Goal: Find specific fact: Find specific fact

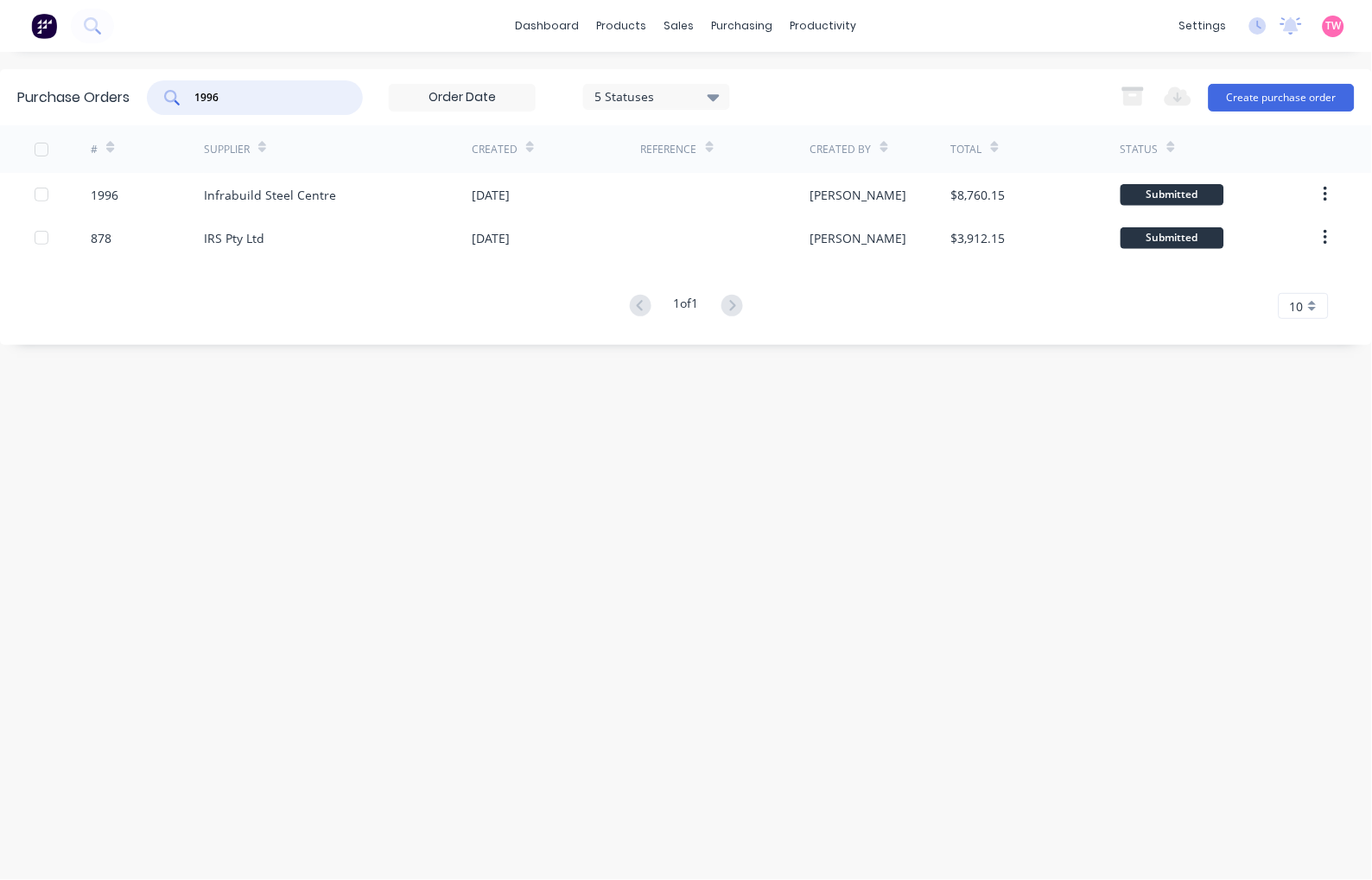
drag, startPoint x: 241, startPoint y: 96, endPoint x: 184, endPoint y: 94, distance: 57.0
click at [184, 94] on div "1996" at bounding box center [255, 97] width 216 height 34
paste input "2014"
type input "2014"
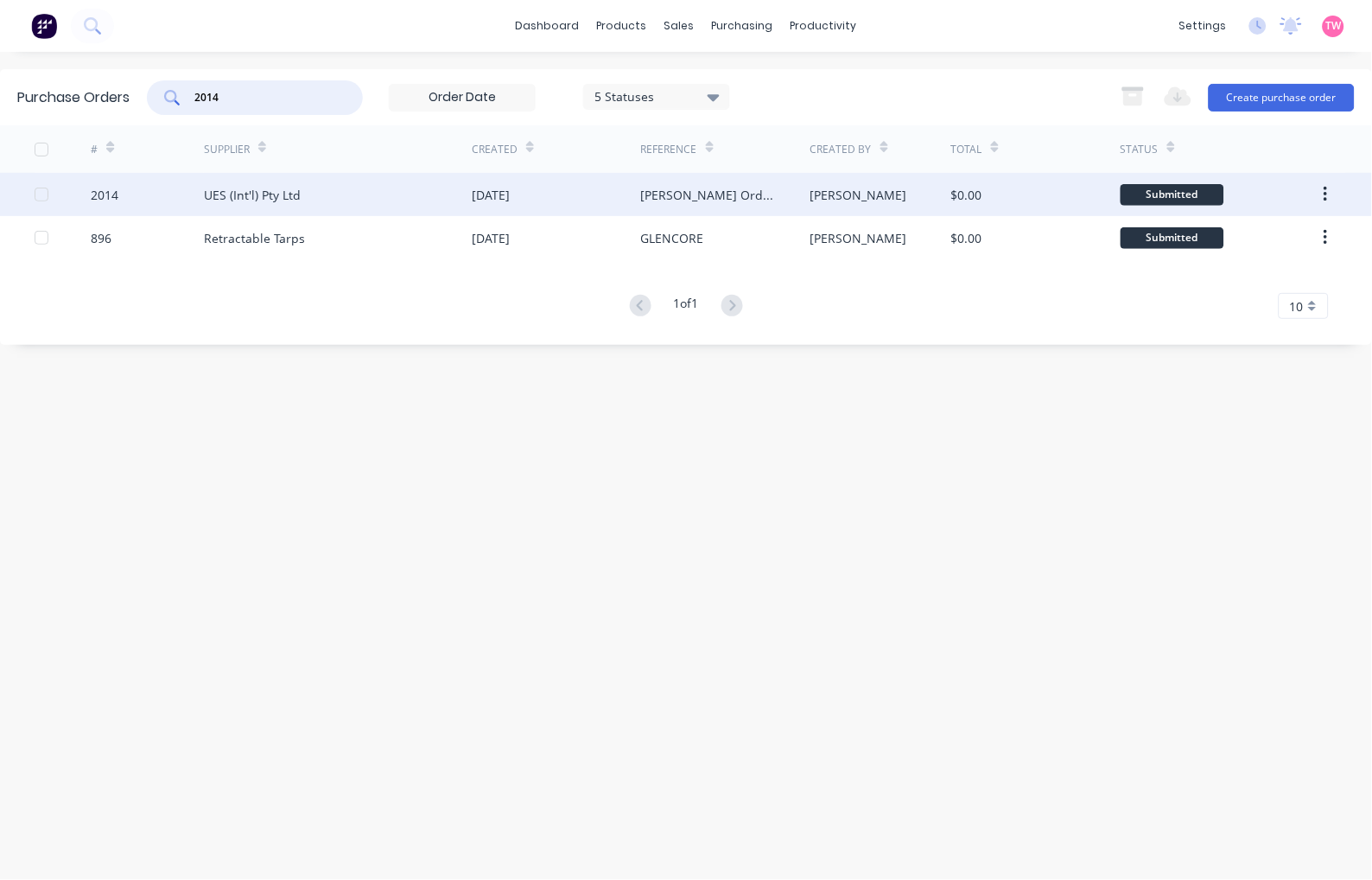
click at [138, 197] on div "2014" at bounding box center [148, 195] width 114 height 43
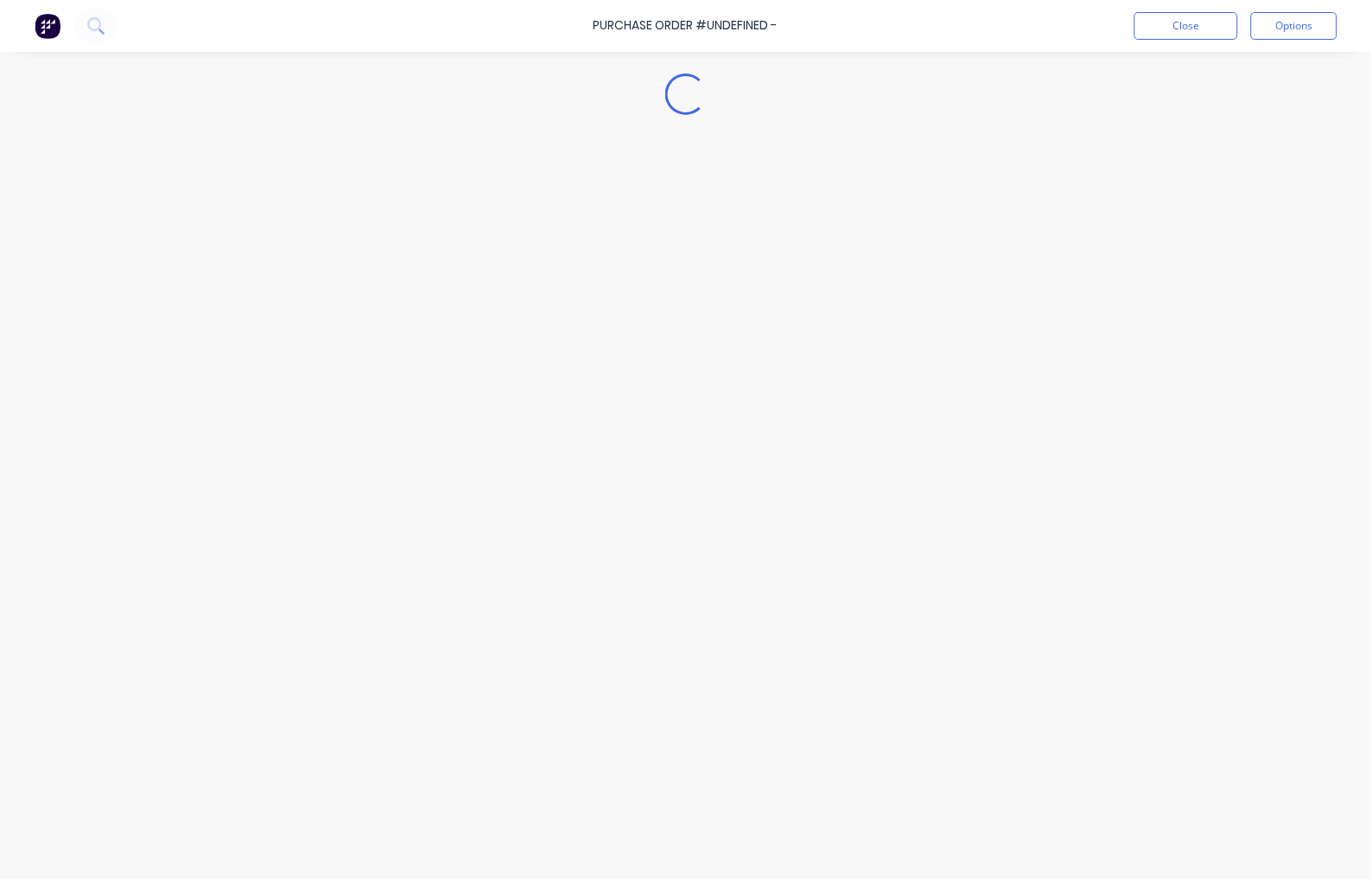
type textarea "x"
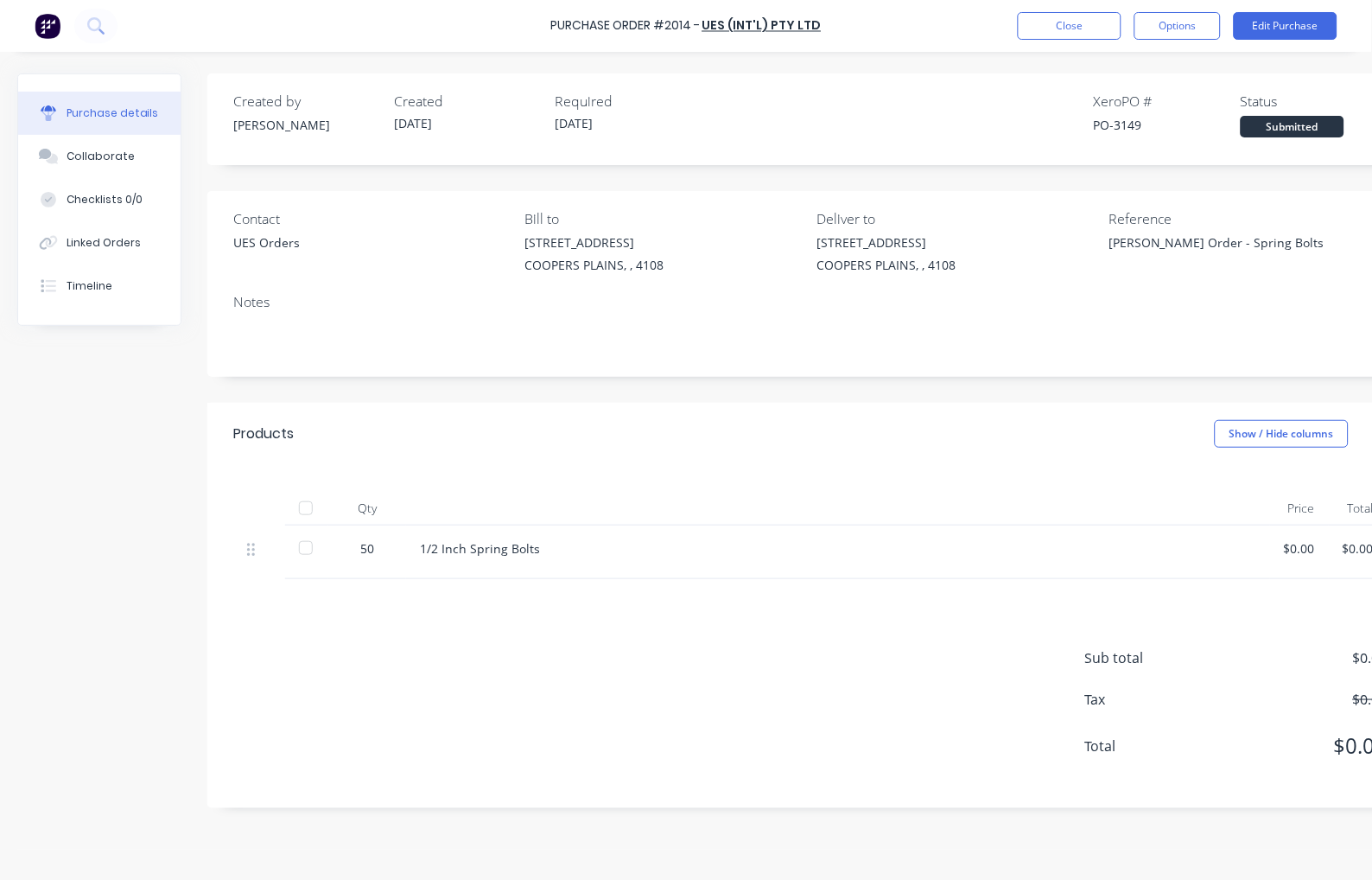
click at [1132, 118] on div "PO-3149" at bounding box center [1167, 124] width 147 height 18
copy div "3149"
